Goal: Obtain resource: Download file/media

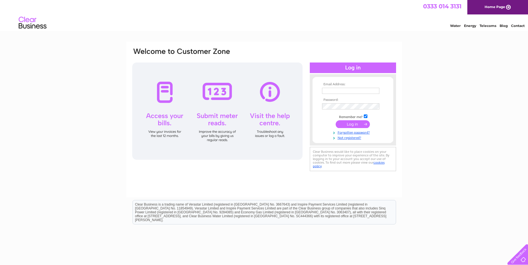
type input "linsay.rutherford@mbccfoodsireland.com"
drag, startPoint x: 355, startPoint y: 123, endPoint x: 220, endPoint y: 137, distance: 135.4
click at [355, 123] on input "submit" at bounding box center [352, 124] width 34 height 8
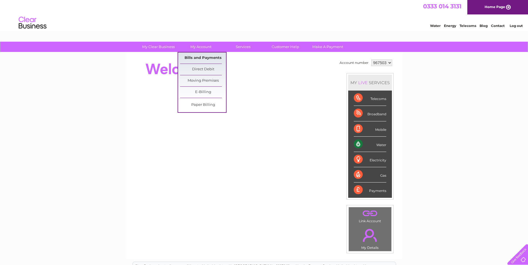
click at [201, 61] on link "Bills and Payments" at bounding box center [203, 58] width 46 height 11
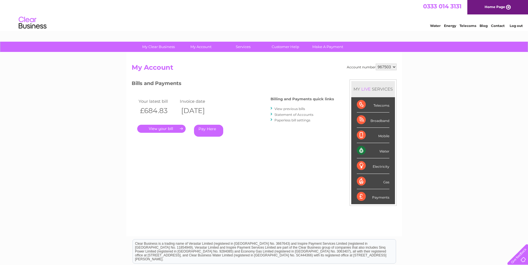
click at [167, 130] on link "." at bounding box center [161, 129] width 48 height 8
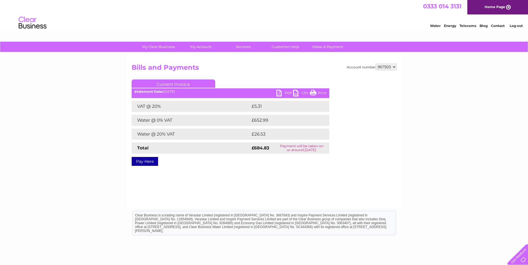
click at [279, 96] on link "PDF" at bounding box center [284, 94] width 17 height 8
click at [297, 96] on link "CSV" at bounding box center [301, 94] width 17 height 8
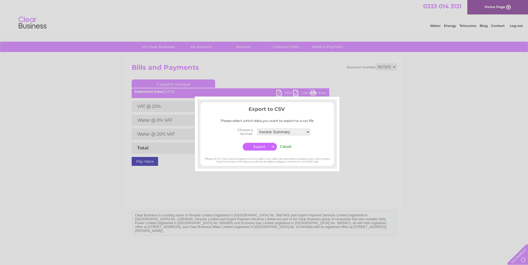
click at [385, 160] on div at bounding box center [264, 132] width 528 height 265
click at [337, 91] on div at bounding box center [264, 132] width 528 height 265
click at [287, 145] on input "Cancel" at bounding box center [286, 147] width 12 height 4
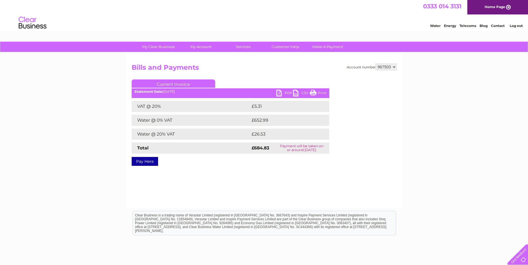
click at [287, 94] on link "PDF" at bounding box center [284, 94] width 17 height 8
click at [521, 24] on link "Log out" at bounding box center [515, 26] width 13 height 4
